Goal: Task Accomplishment & Management: Use online tool/utility

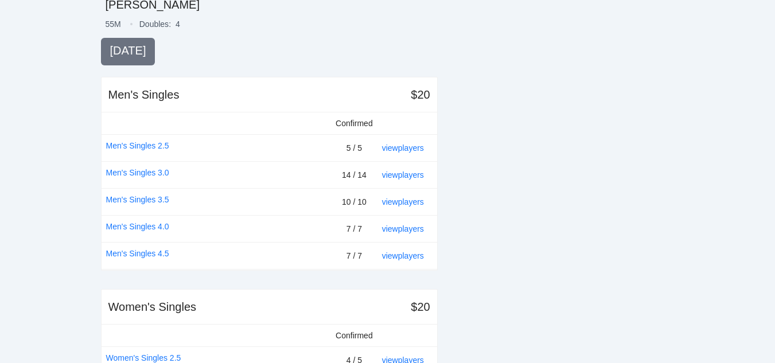
scroll to position [229, 0]
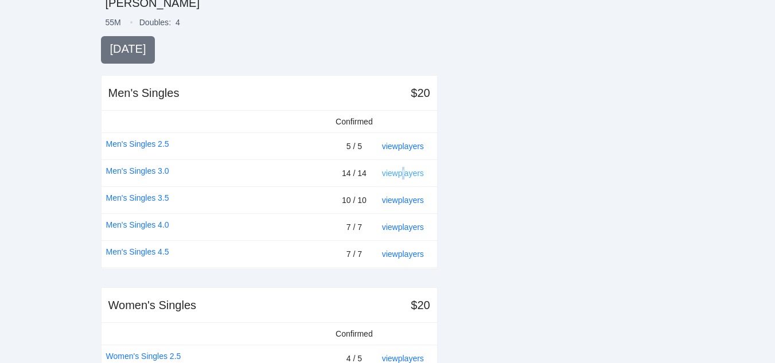
click at [406, 174] on link "view players" at bounding box center [403, 173] width 42 height 9
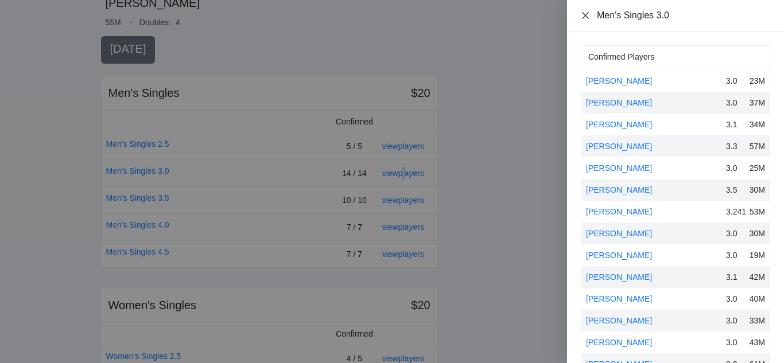
click at [586, 15] on icon "close" at bounding box center [585, 14] width 7 height 7
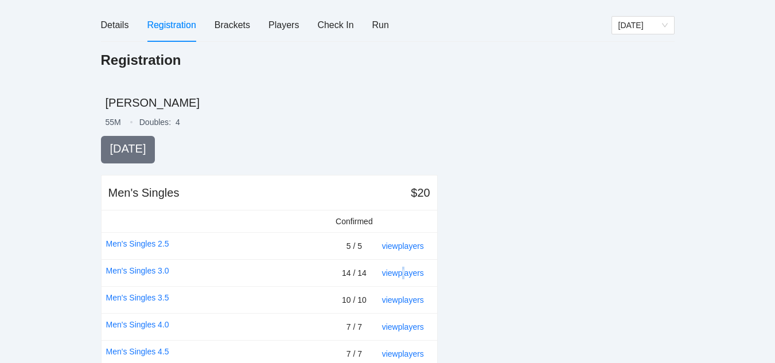
scroll to position [0, 0]
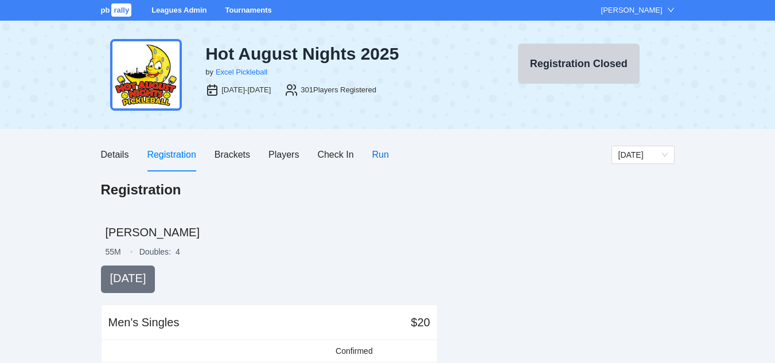
click at [381, 154] on div "Run" at bounding box center [380, 154] width 17 height 14
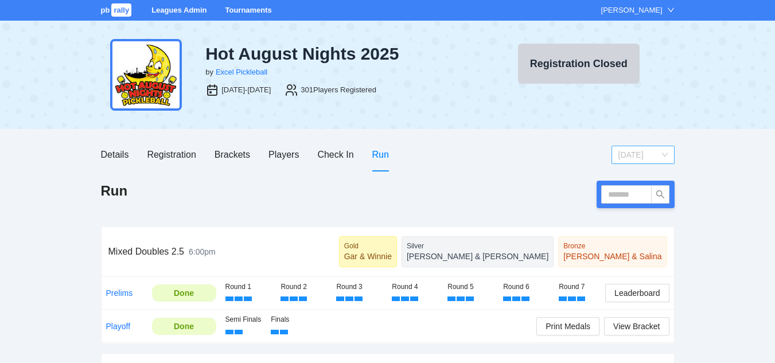
click at [637, 155] on span "[DATE]" at bounding box center [642, 154] width 49 height 17
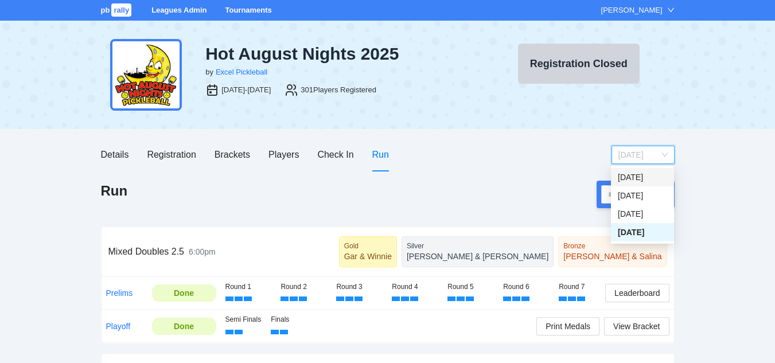
click at [632, 177] on div "[DATE]" at bounding box center [642, 177] width 49 height 13
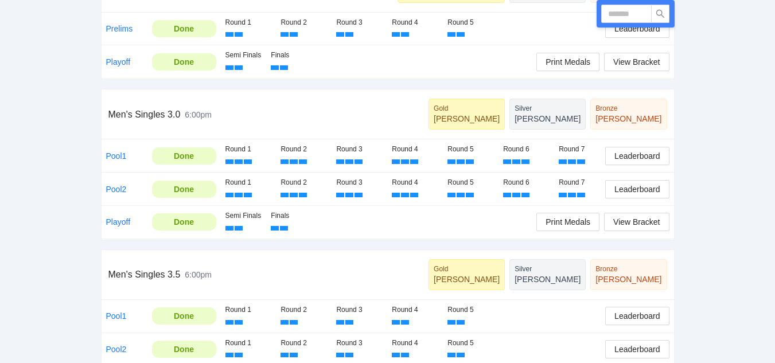
scroll to position [287, 0]
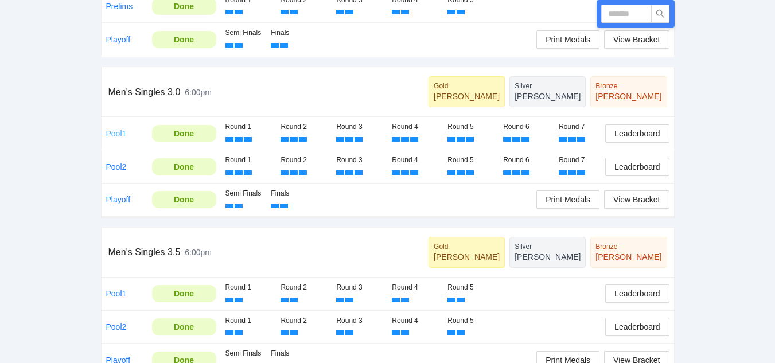
click at [114, 133] on link "Pool1" at bounding box center [116, 133] width 21 height 9
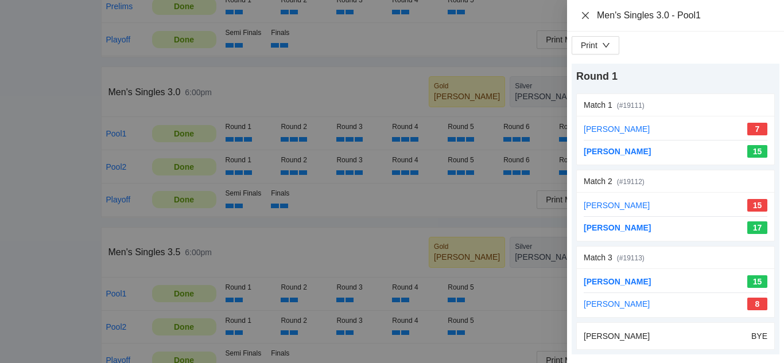
click at [585, 15] on icon "close" at bounding box center [585, 14] width 7 height 7
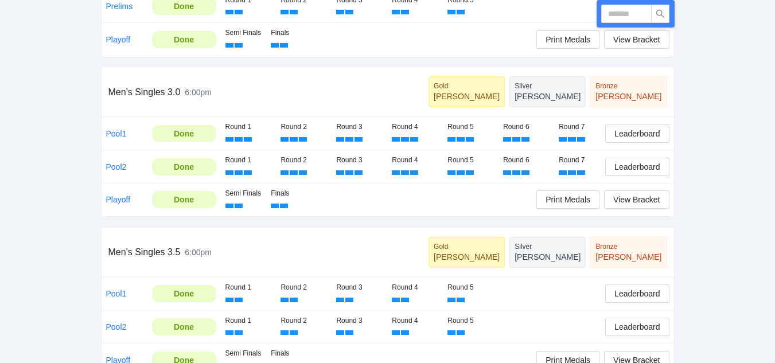
scroll to position [0, 0]
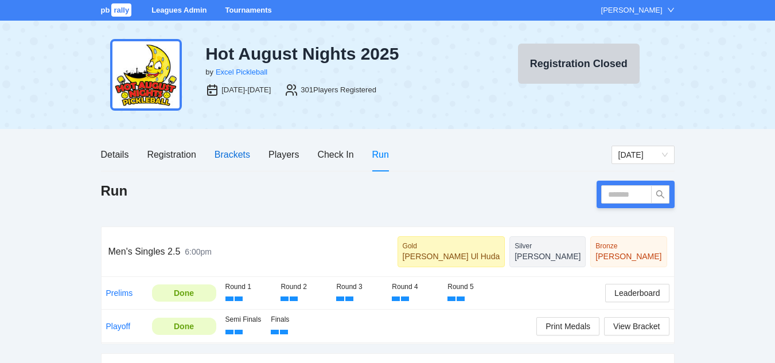
click at [231, 155] on div "Brackets" at bounding box center [233, 154] width 36 height 14
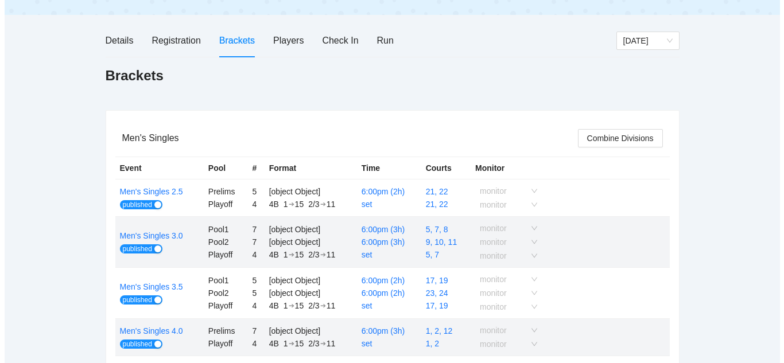
scroll to position [172, 0]
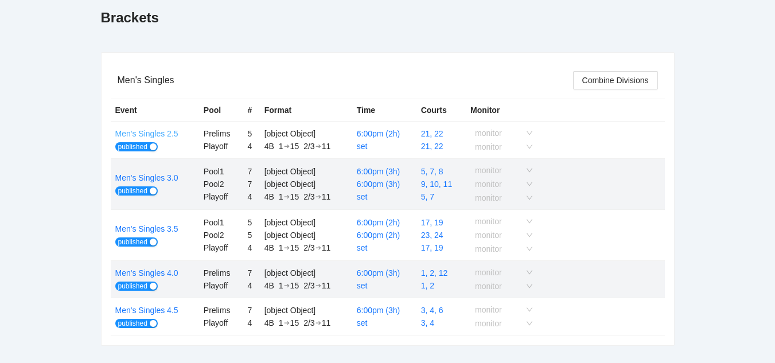
click at [162, 134] on link "Men's Singles 2.5" at bounding box center [146, 133] width 63 height 9
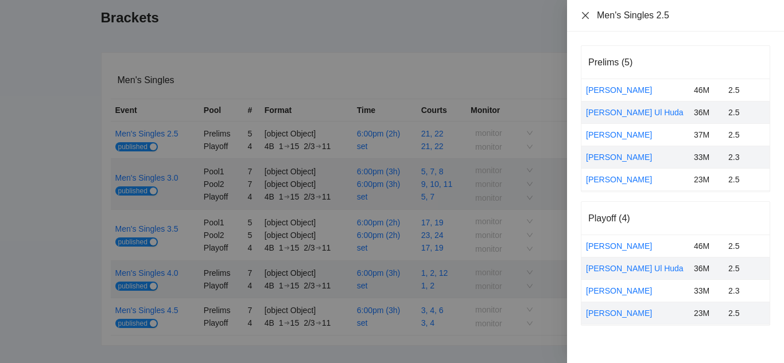
click at [586, 14] on icon "close" at bounding box center [585, 15] width 9 height 9
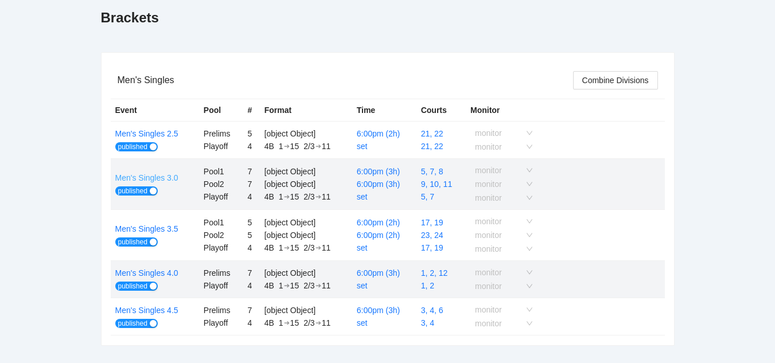
click at [162, 176] on link "Men's Singles 3.0" at bounding box center [146, 177] width 63 height 9
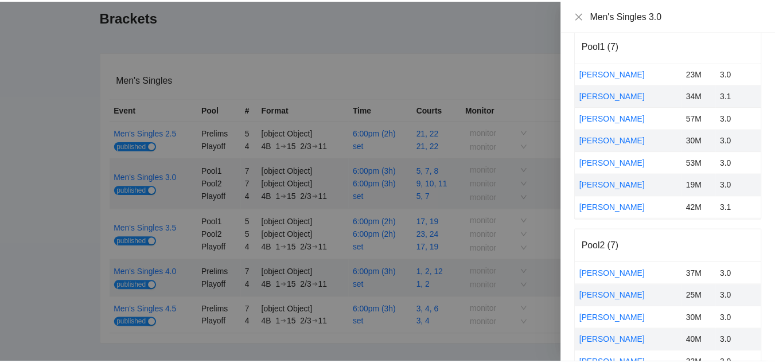
scroll to position [0, 0]
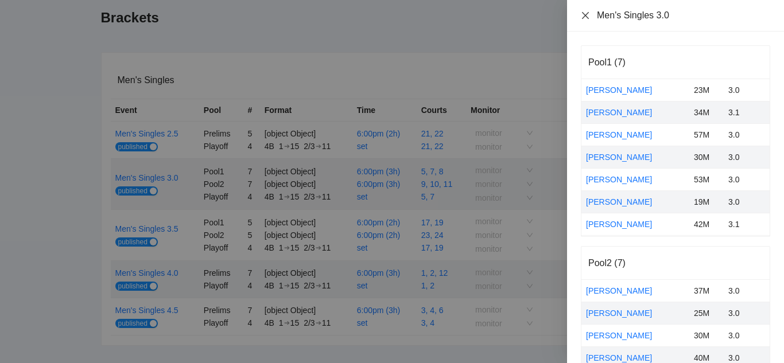
click at [582, 13] on icon "close" at bounding box center [585, 15] width 9 height 9
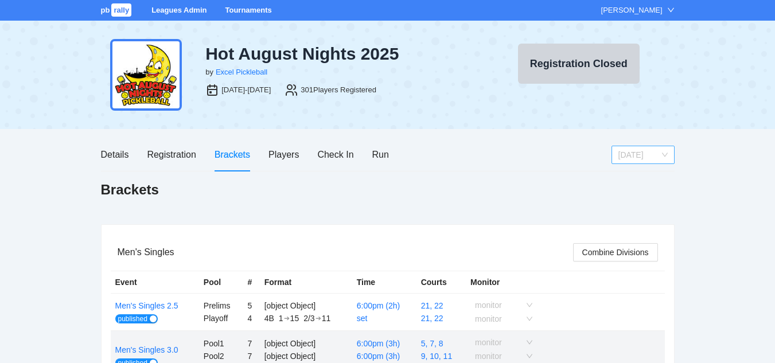
click at [635, 150] on span "[DATE]" at bounding box center [642, 154] width 49 height 17
click at [629, 193] on div "[DATE]" at bounding box center [642, 195] width 49 height 13
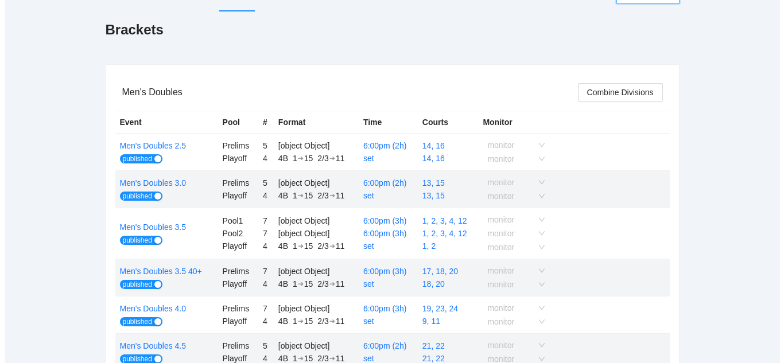
scroll to position [172, 0]
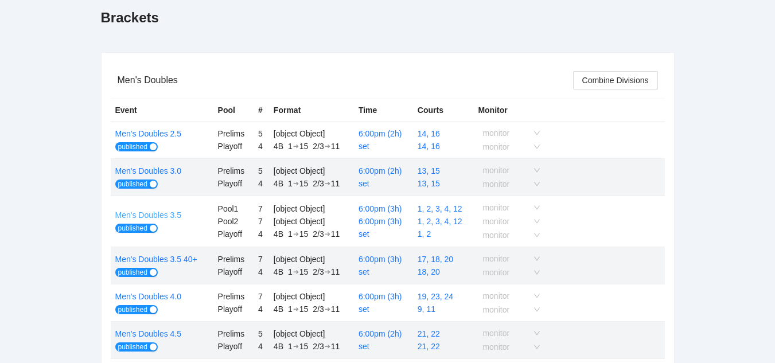
click at [154, 213] on link "Men's Doubles 3.5" at bounding box center [148, 215] width 67 height 9
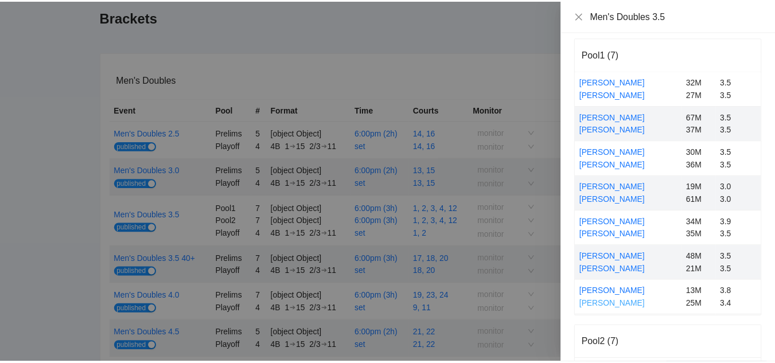
scroll to position [0, 0]
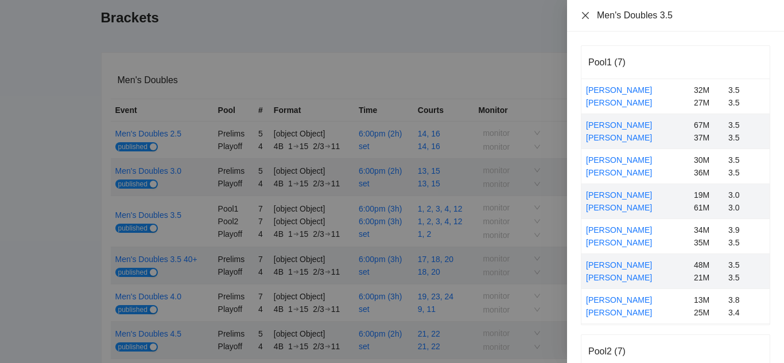
drag, startPoint x: 587, startPoint y: 12, endPoint x: 581, endPoint y: 21, distance: 10.3
click at [585, 13] on icon "close" at bounding box center [585, 15] width 9 height 9
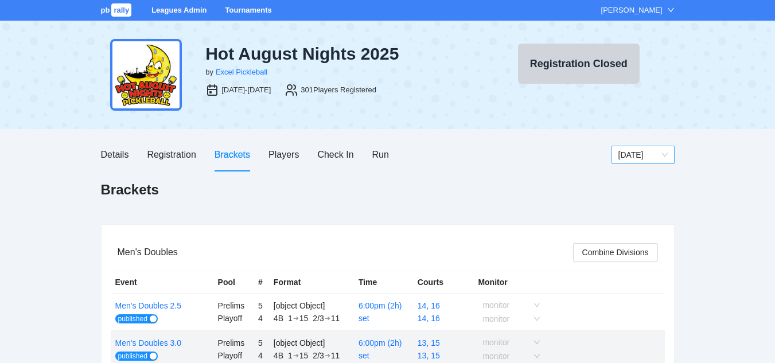
click at [634, 152] on span "[DATE]" at bounding box center [642, 154] width 49 height 17
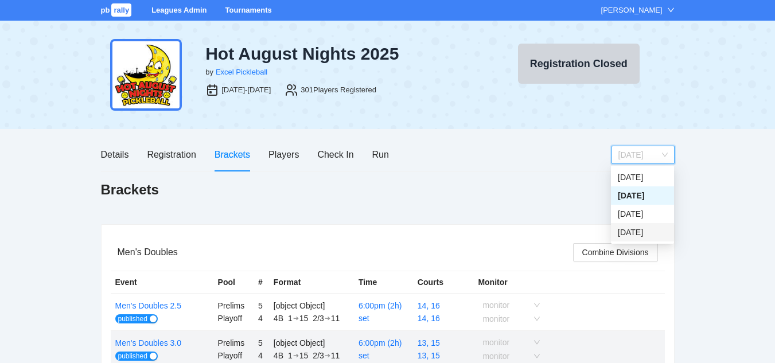
click at [625, 232] on div "[DATE]" at bounding box center [642, 232] width 49 height 13
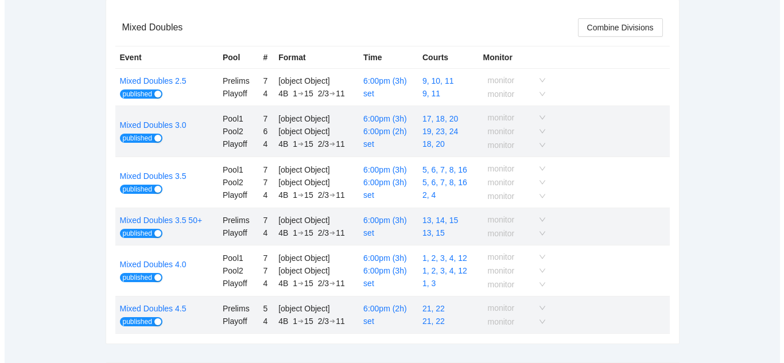
scroll to position [229, 0]
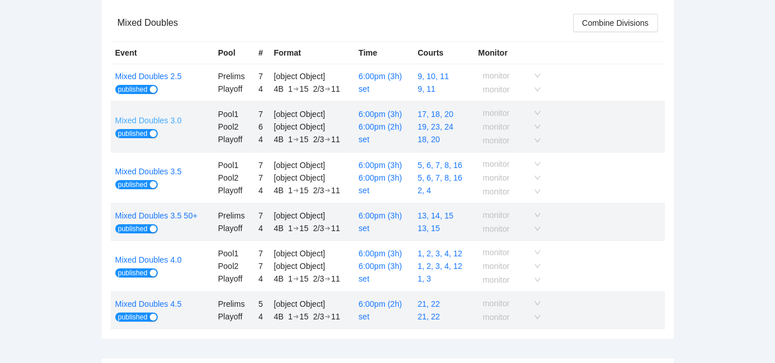
click at [151, 118] on link "Mixed Doubles 3.0" at bounding box center [148, 120] width 67 height 9
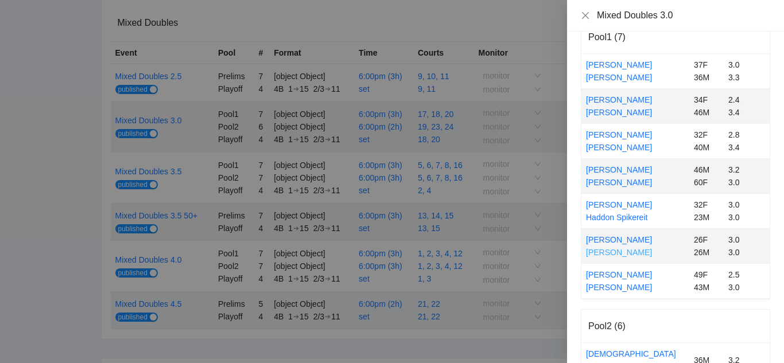
scroll to position [0, 0]
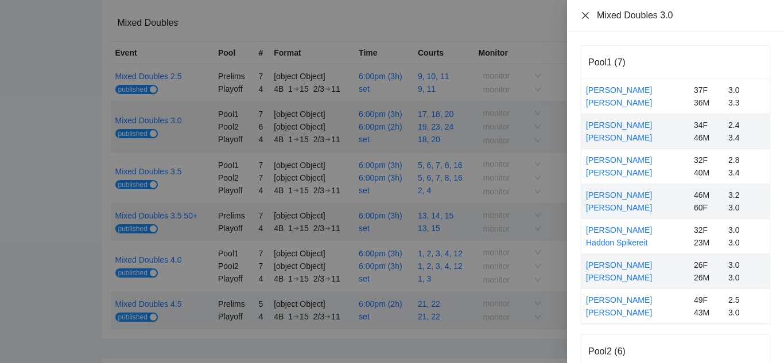
click at [585, 14] on icon "close" at bounding box center [585, 15] width 9 height 9
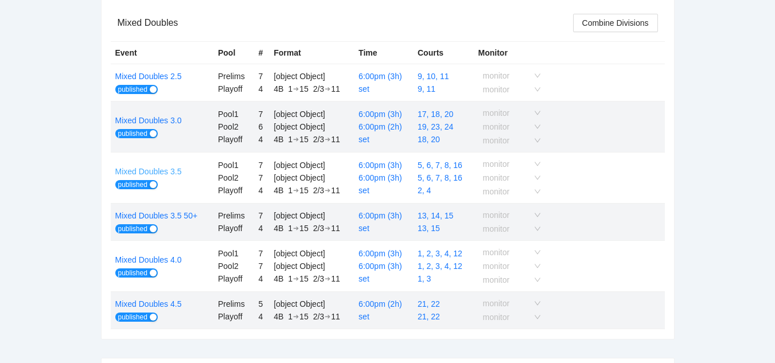
click at [150, 170] on link "Mixed Doubles 3.5" at bounding box center [148, 171] width 67 height 9
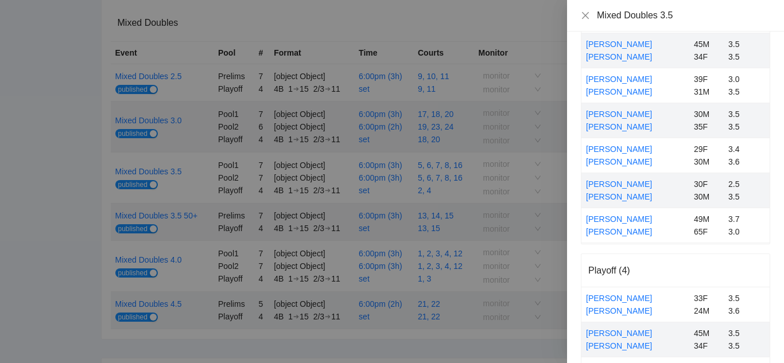
scroll to position [402, 0]
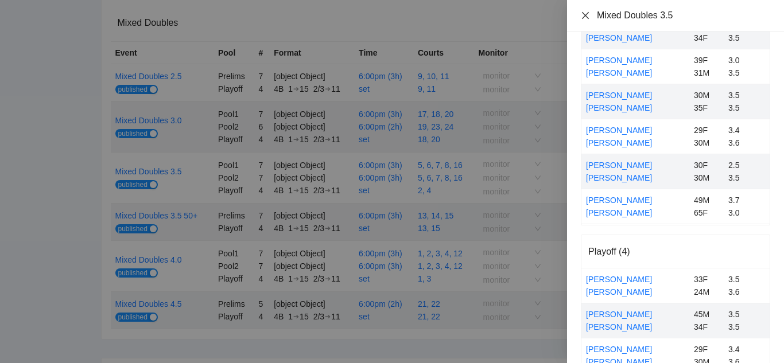
click at [586, 12] on icon "close" at bounding box center [585, 15] width 9 height 9
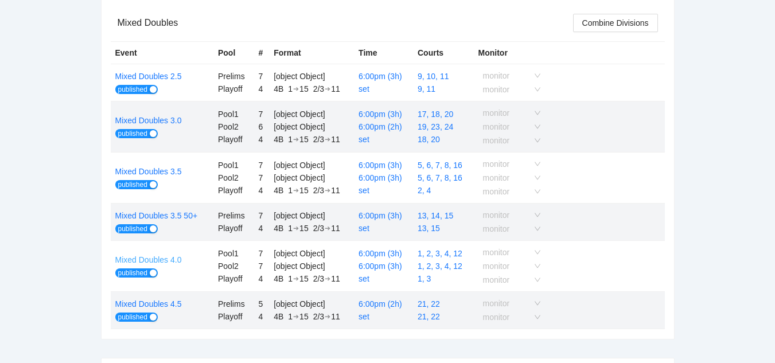
click at [157, 260] on link "Mixed Doubles 4.0" at bounding box center [148, 259] width 67 height 9
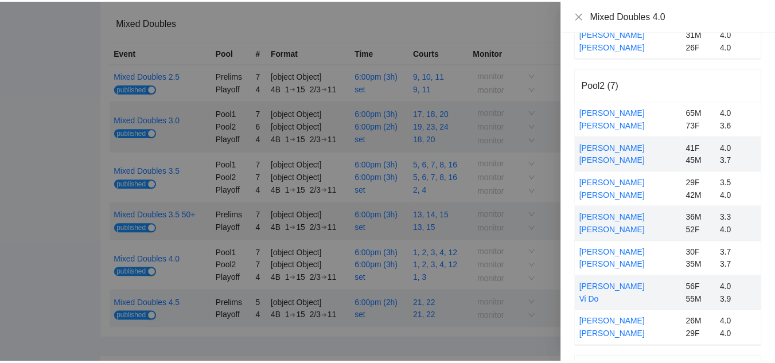
scroll to position [287, 0]
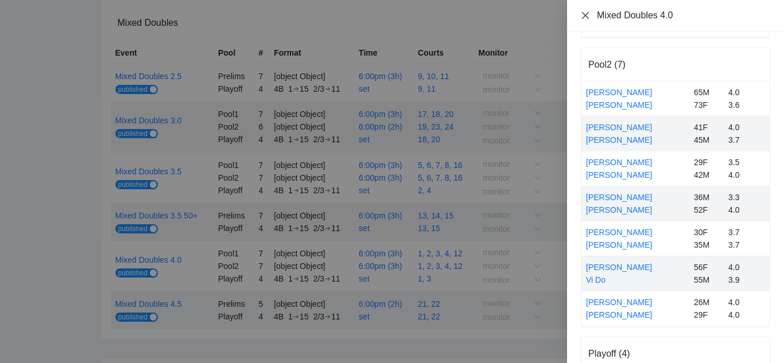
click at [584, 16] on icon "close" at bounding box center [585, 14] width 7 height 7
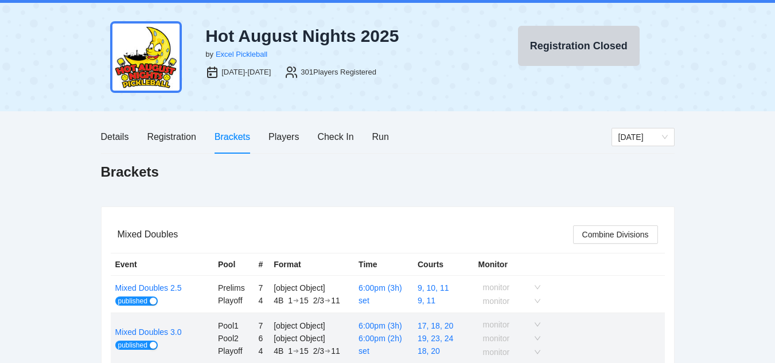
scroll to position [0, 0]
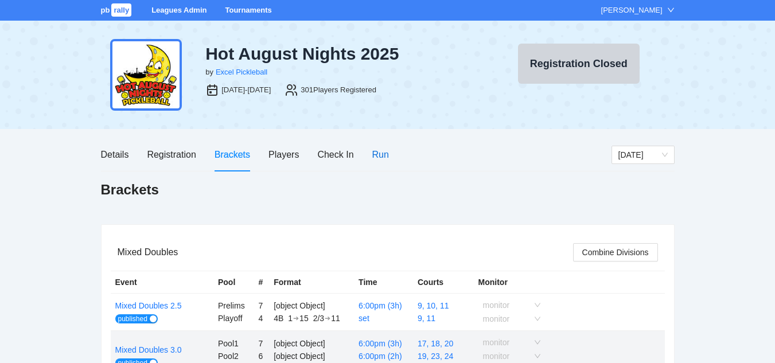
click at [380, 152] on div "Run" at bounding box center [380, 154] width 17 height 14
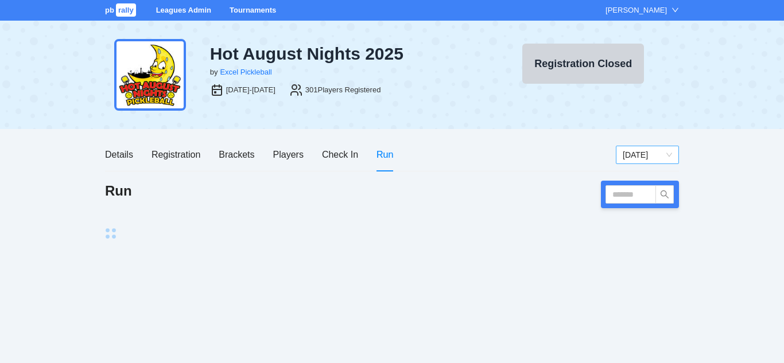
click at [633, 154] on span "[DATE]" at bounding box center [646, 154] width 49 height 17
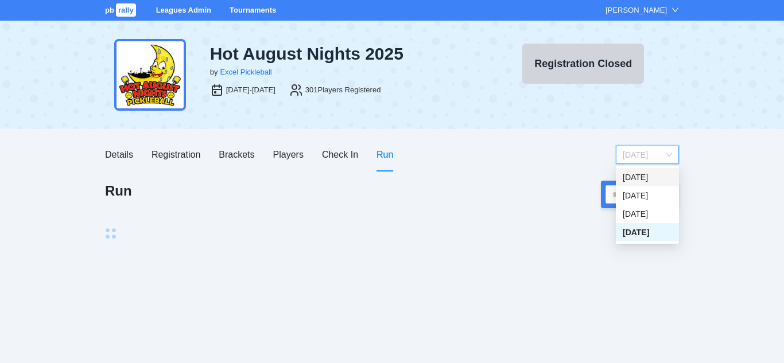
click at [636, 174] on div "[DATE]" at bounding box center [646, 177] width 49 height 13
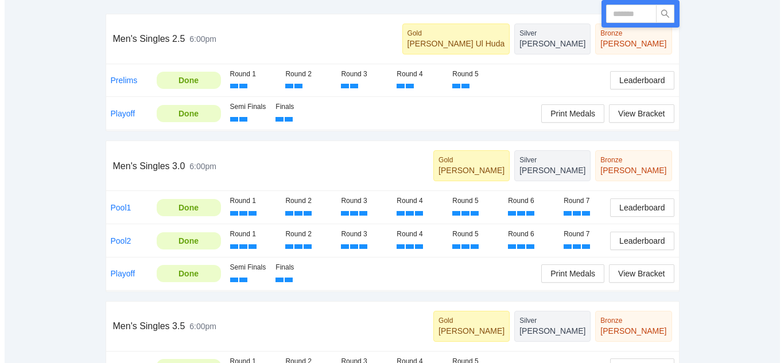
scroll to position [229, 0]
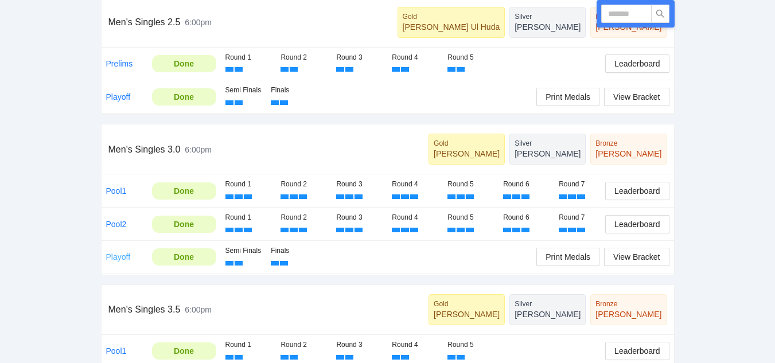
click at [118, 256] on link "Playoff" at bounding box center [118, 256] width 25 height 9
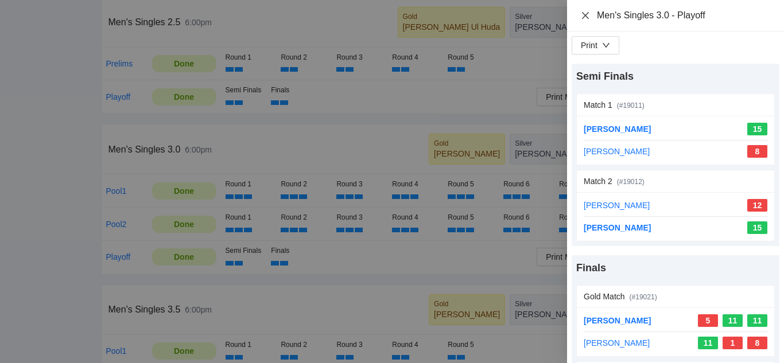
click at [586, 14] on icon "close" at bounding box center [585, 14] width 7 height 7
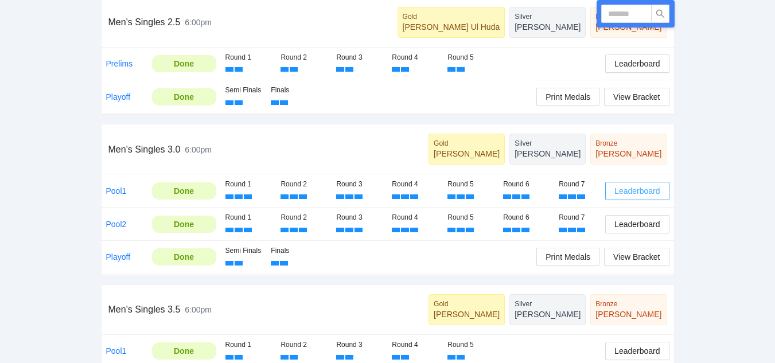
click at [632, 190] on span "Leaderboard" at bounding box center [636, 191] width 45 height 13
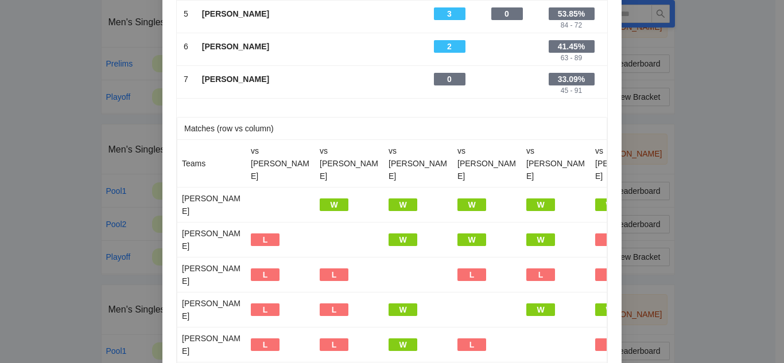
scroll to position [0, 0]
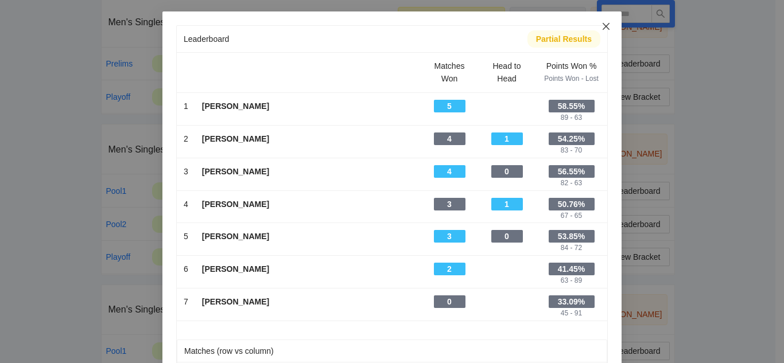
click at [602, 26] on icon "close" at bounding box center [605, 26] width 7 height 7
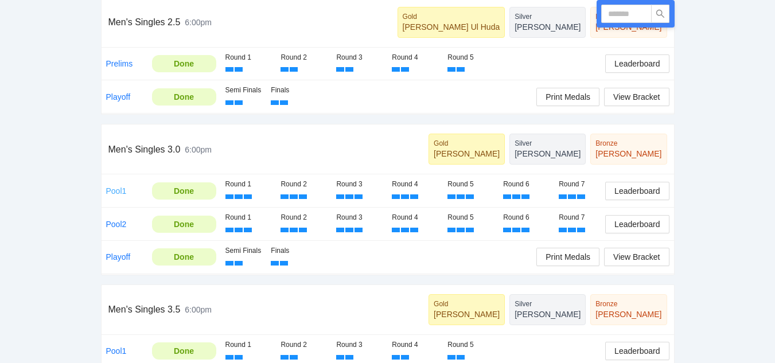
click at [116, 190] on link "Pool1" at bounding box center [116, 190] width 21 height 9
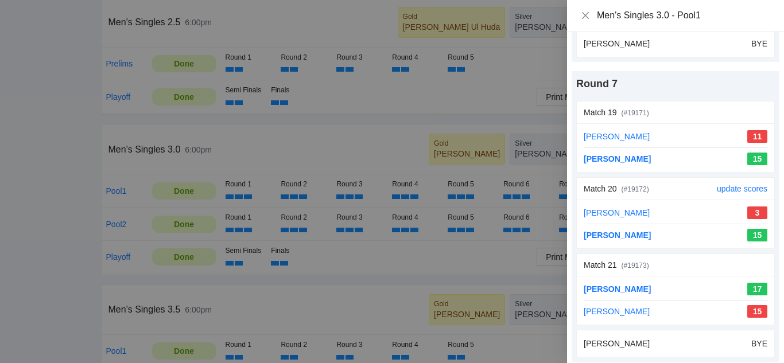
scroll to position [1796, 0]
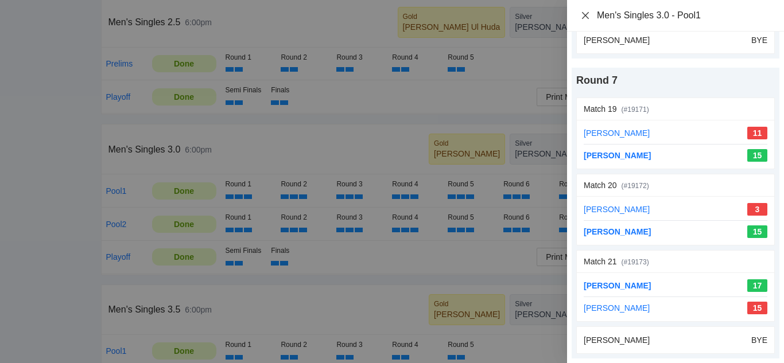
click at [586, 13] on icon "close" at bounding box center [585, 15] width 9 height 9
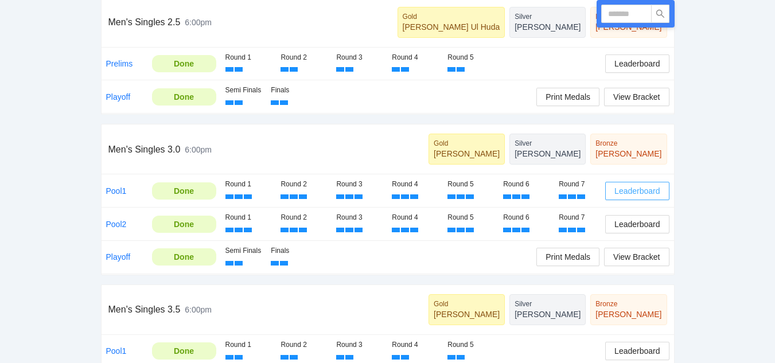
click at [636, 192] on span "Leaderboard" at bounding box center [636, 191] width 45 height 13
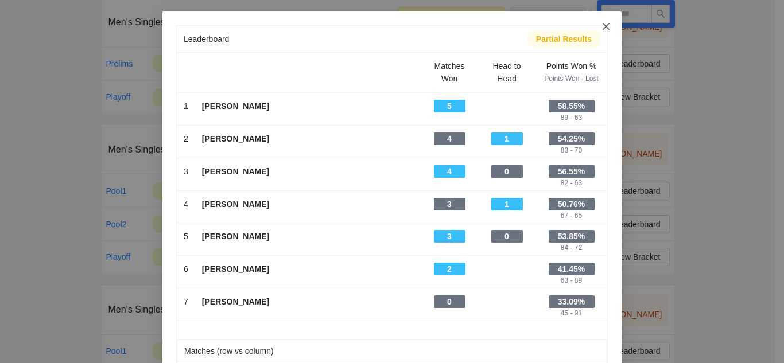
click at [602, 26] on icon "close" at bounding box center [605, 26] width 7 height 7
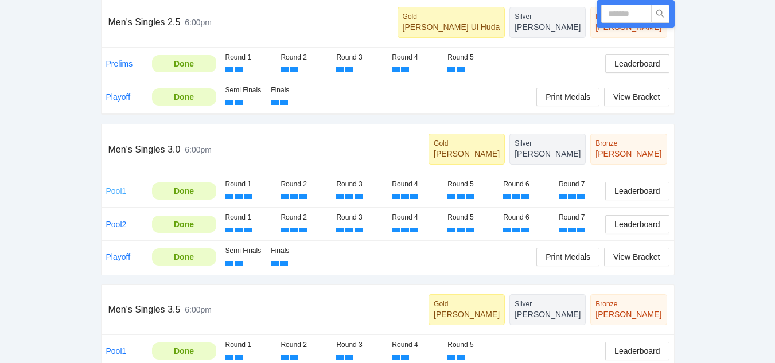
click at [113, 193] on link "Pool1" at bounding box center [116, 190] width 21 height 9
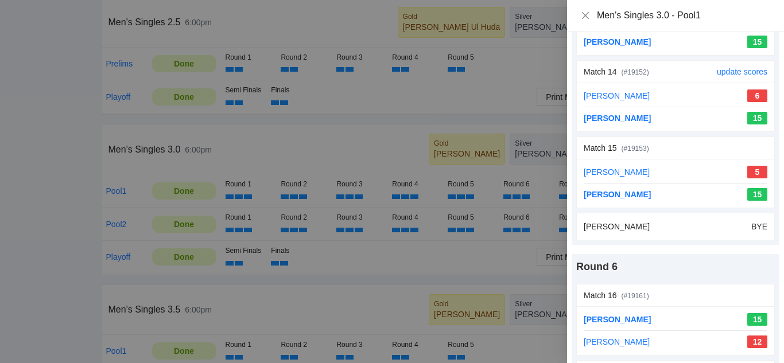
scroll to position [1262, 0]
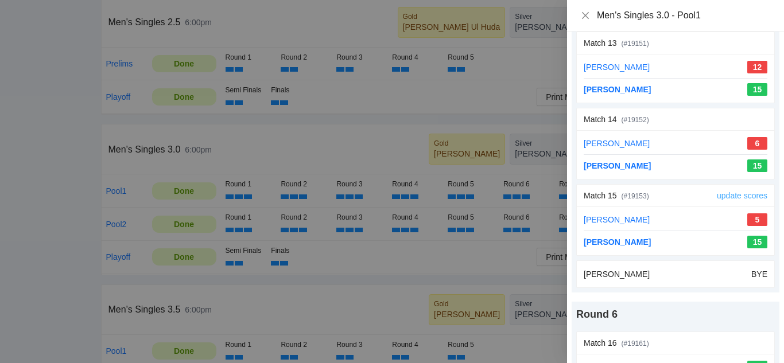
click at [728, 193] on link "update scores" at bounding box center [741, 195] width 50 height 9
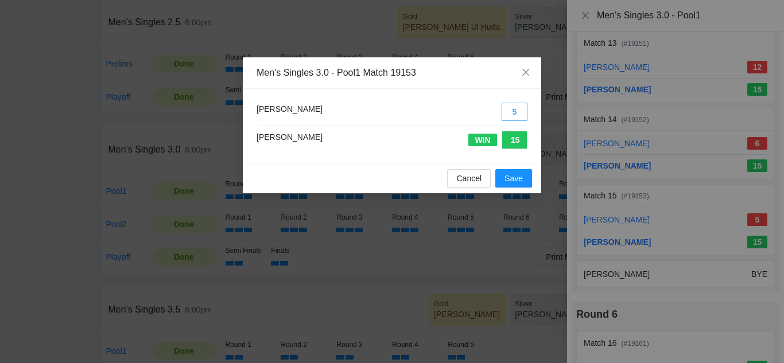
click at [515, 113] on button "5" at bounding box center [514, 112] width 26 height 18
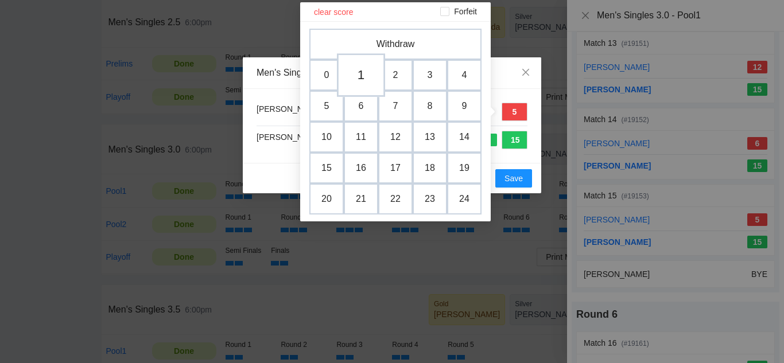
click at [355, 76] on td "1" at bounding box center [361, 75] width 48 height 44
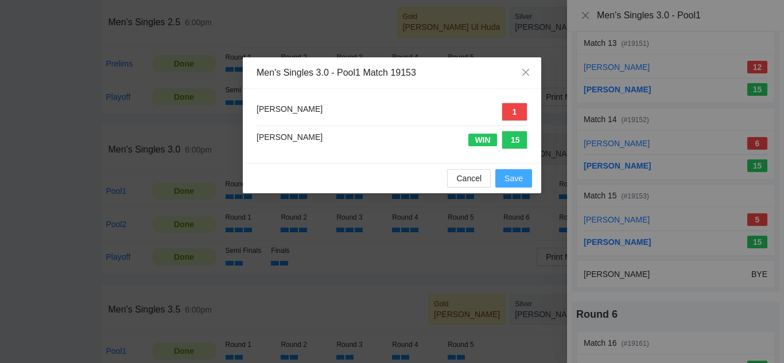
click at [511, 176] on span "Save" at bounding box center [513, 178] width 18 height 13
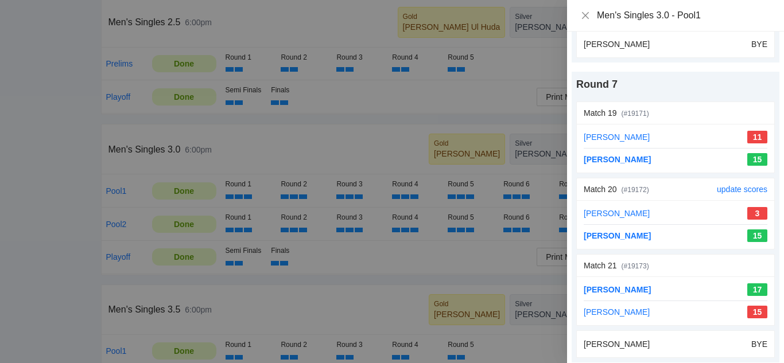
scroll to position [1796, 0]
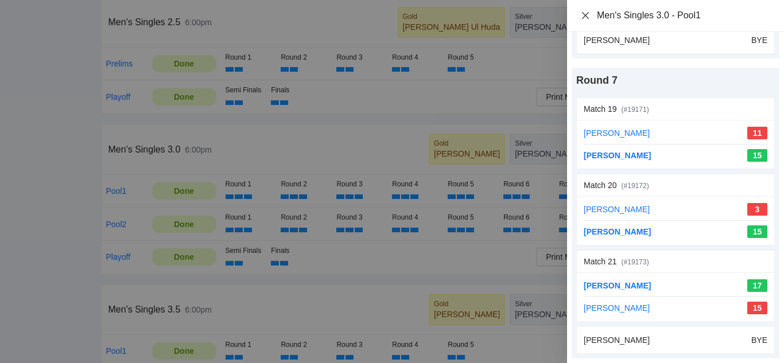
click at [585, 13] on icon "close" at bounding box center [585, 15] width 9 height 9
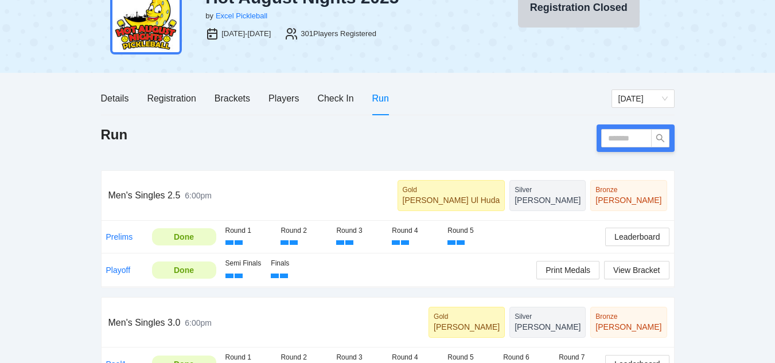
scroll to position [0, 0]
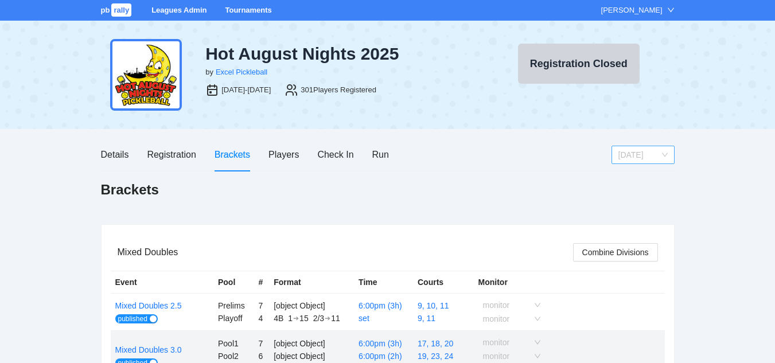
click at [631, 156] on span "[DATE]" at bounding box center [642, 154] width 49 height 17
click at [632, 174] on div "[DATE]" at bounding box center [642, 177] width 49 height 13
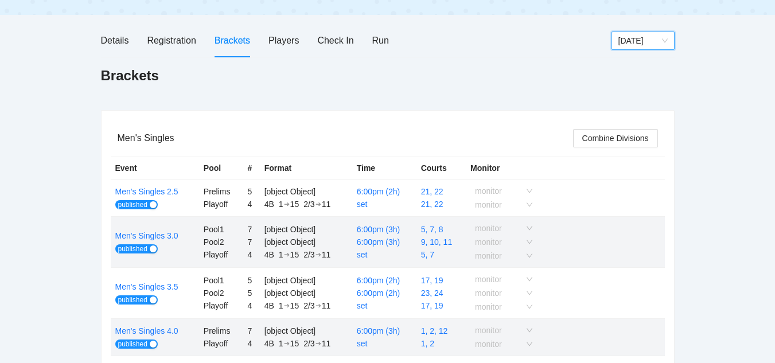
scroll to position [172, 0]
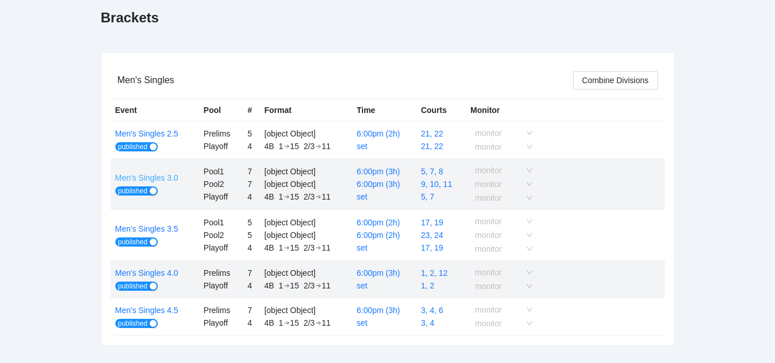
click at [161, 178] on link "Men's Singles 3.0" at bounding box center [146, 177] width 63 height 9
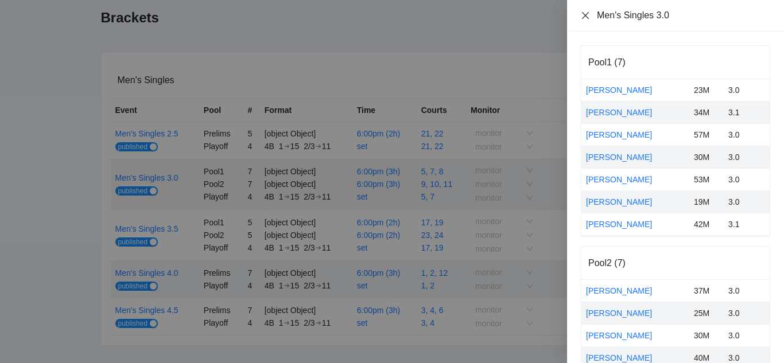
click at [587, 13] on icon "close" at bounding box center [585, 15] width 9 height 9
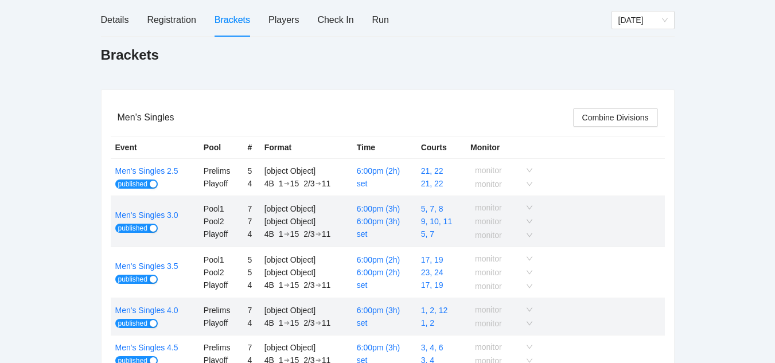
scroll to position [0, 0]
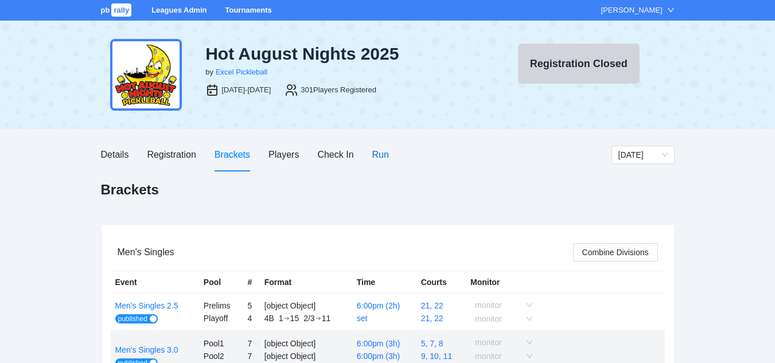
click at [379, 152] on div "Run" at bounding box center [380, 154] width 17 height 14
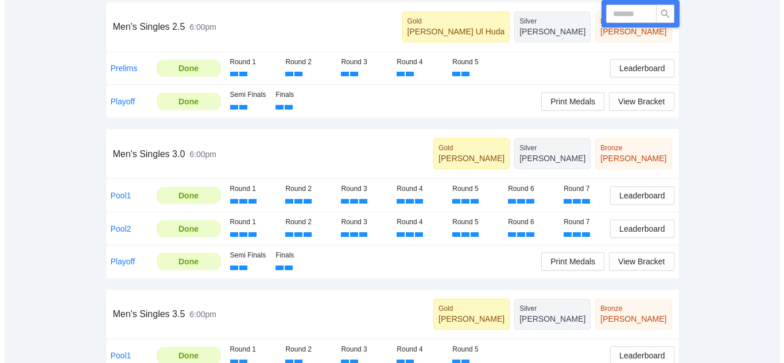
scroll to position [229, 0]
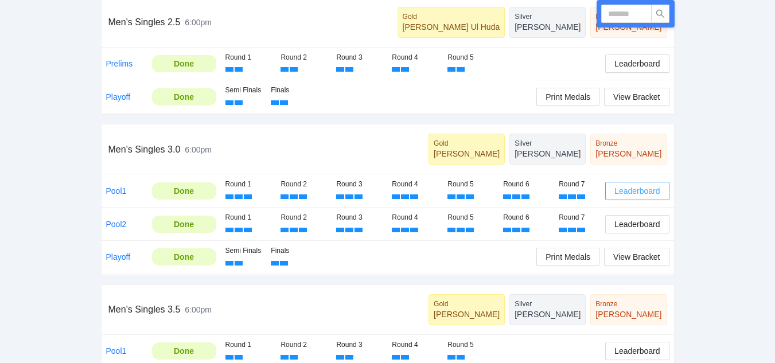
click at [638, 190] on span "Leaderboard" at bounding box center [636, 191] width 45 height 13
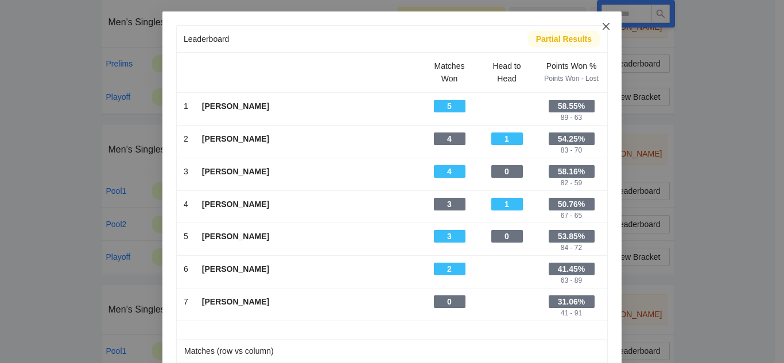
click at [602, 26] on icon "close" at bounding box center [605, 26] width 7 height 7
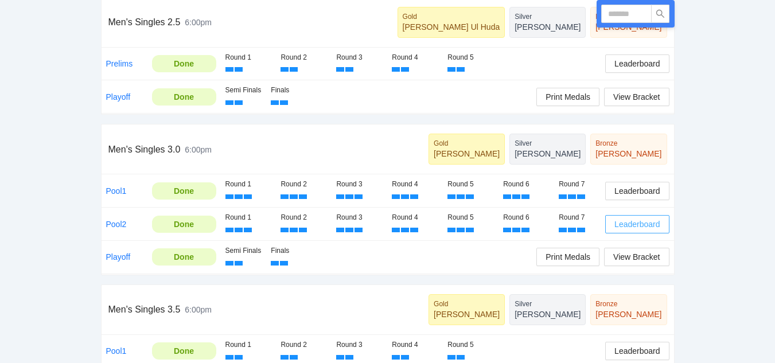
click at [625, 225] on span "Leaderboard" at bounding box center [636, 224] width 45 height 13
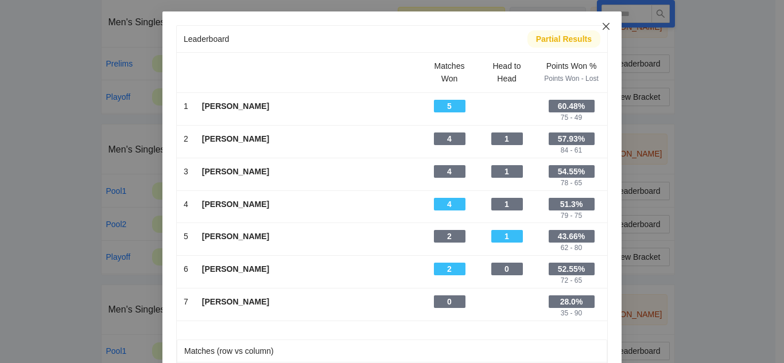
click at [602, 26] on icon "close" at bounding box center [605, 26] width 9 height 9
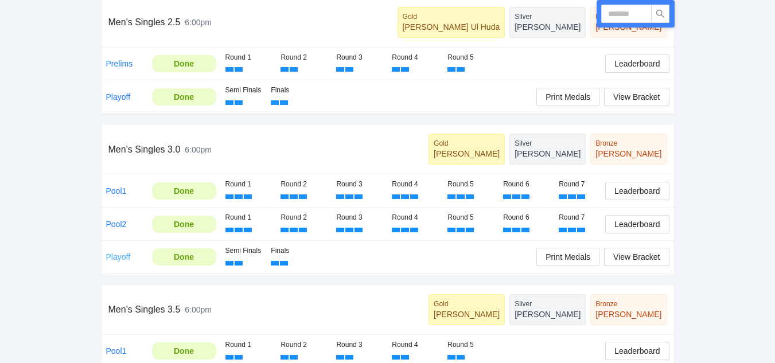
click at [116, 253] on link "Playoff" at bounding box center [118, 256] width 25 height 9
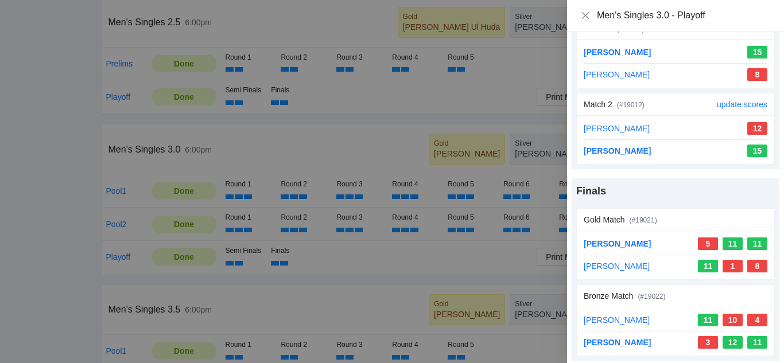
scroll to position [79, 0]
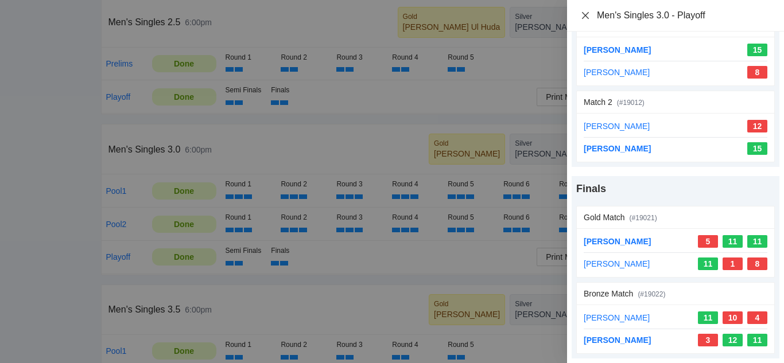
click at [583, 12] on icon "close" at bounding box center [585, 15] width 9 height 9
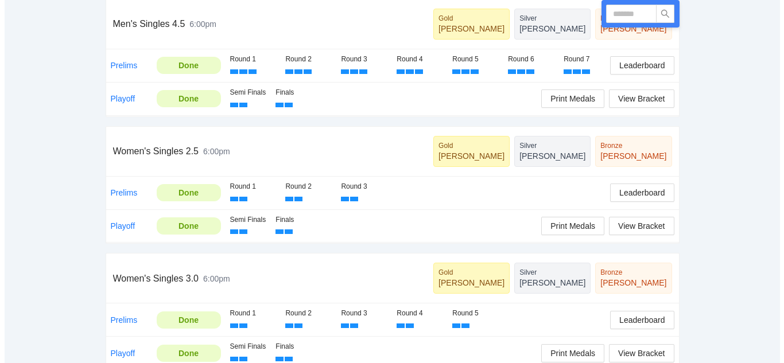
scroll to position [803, 0]
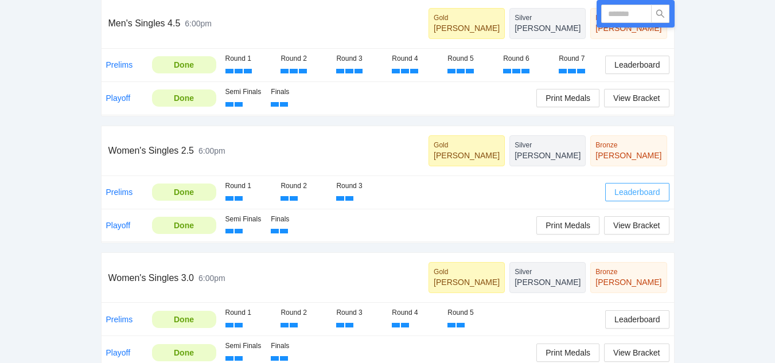
click at [633, 191] on span "Leaderboard" at bounding box center [636, 192] width 45 height 13
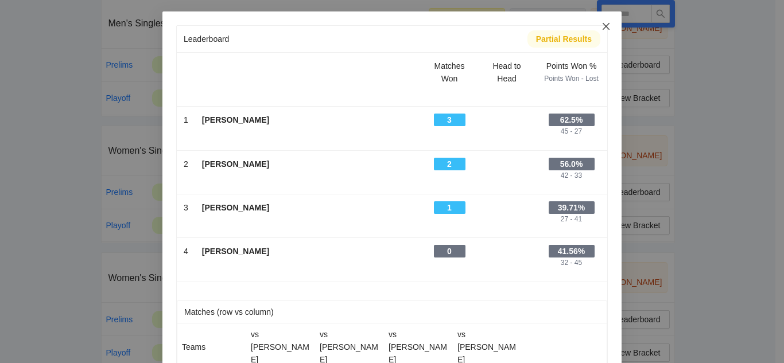
click at [602, 26] on icon "close" at bounding box center [605, 26] width 7 height 7
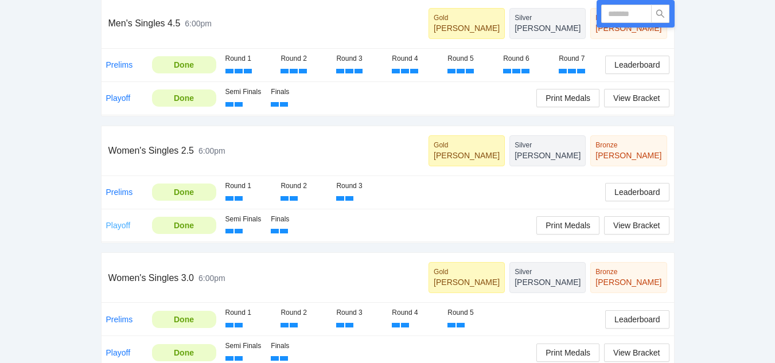
click at [119, 223] on link "Playoff" at bounding box center [118, 225] width 25 height 9
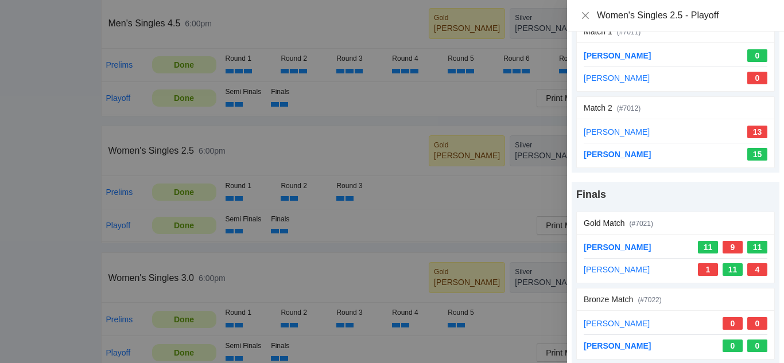
scroll to position [79, 0]
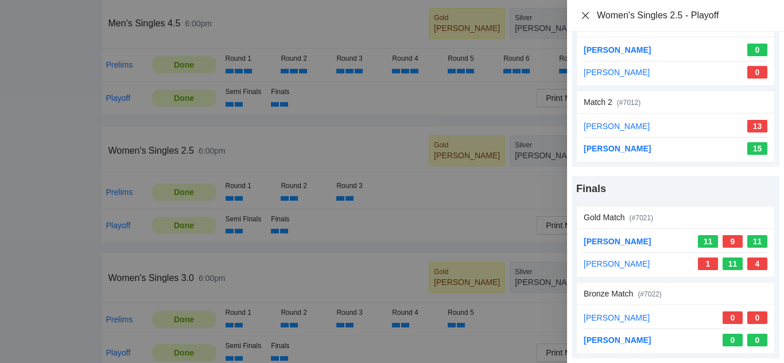
click at [585, 12] on icon "close" at bounding box center [585, 15] width 9 height 9
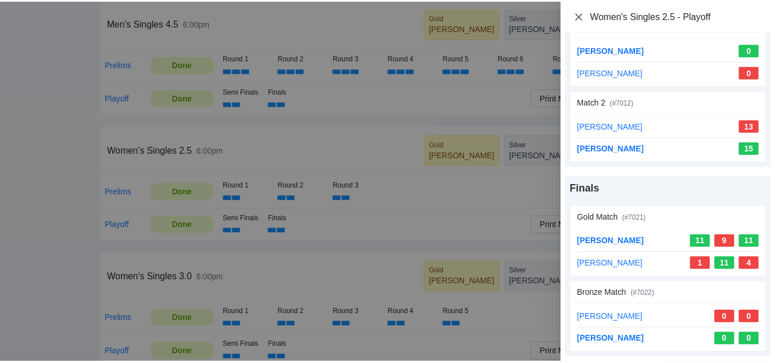
scroll to position [0, 0]
